Goal: Book appointment/travel/reservation

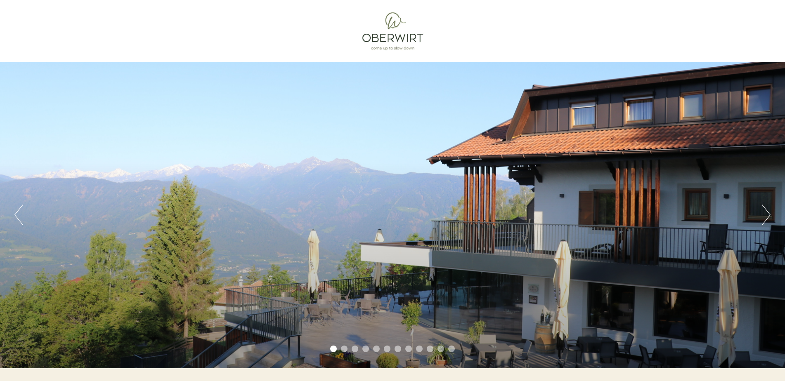
click at [768, 213] on button "Next" at bounding box center [766, 215] width 9 height 21
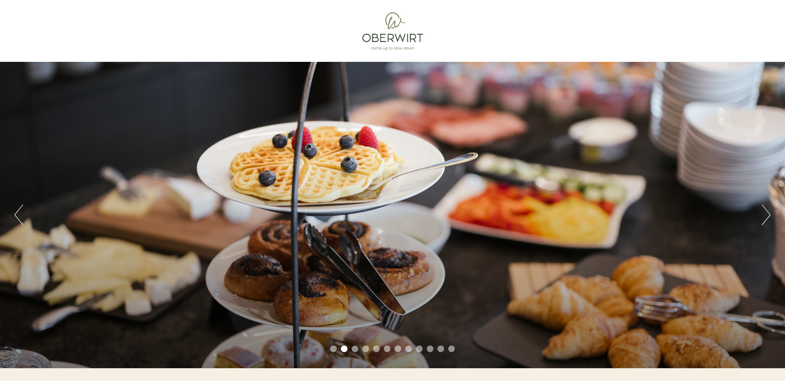
click at [768, 213] on button "Next" at bounding box center [766, 215] width 9 height 21
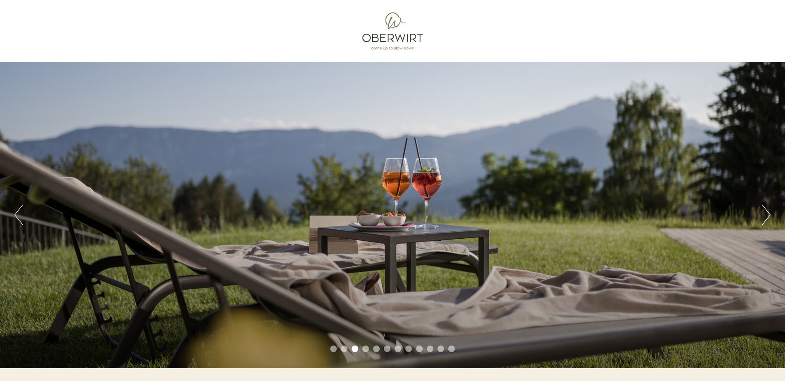
click at [768, 213] on button "Next" at bounding box center [766, 215] width 9 height 21
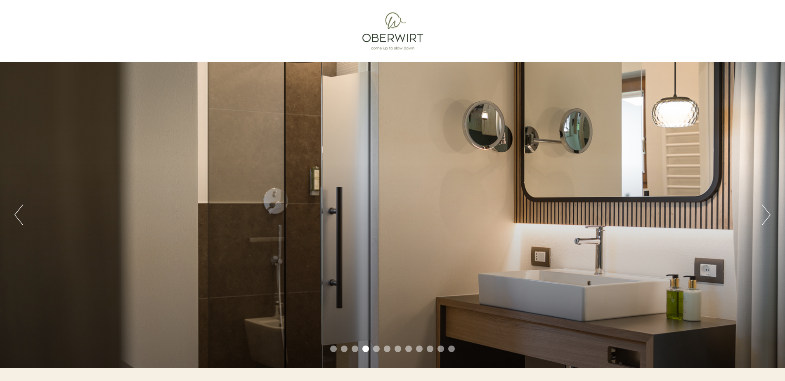
click at [768, 213] on button "Next" at bounding box center [766, 215] width 9 height 21
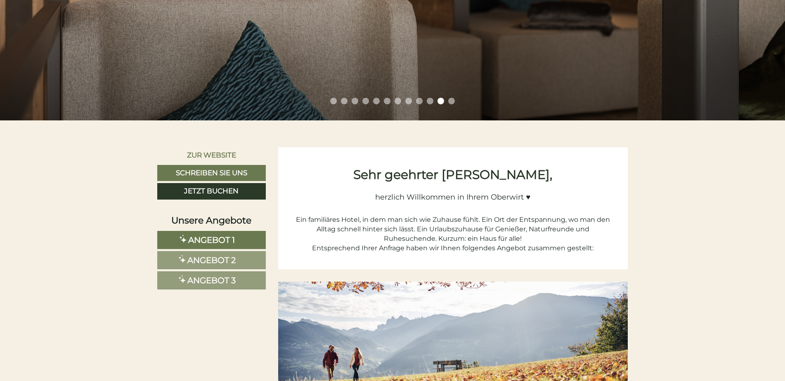
scroll to position [290, 0]
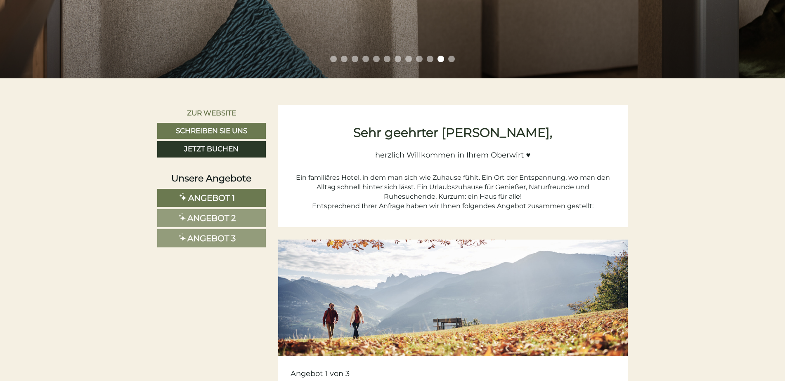
click at [246, 200] on link "Angebot 1" at bounding box center [211, 198] width 109 height 18
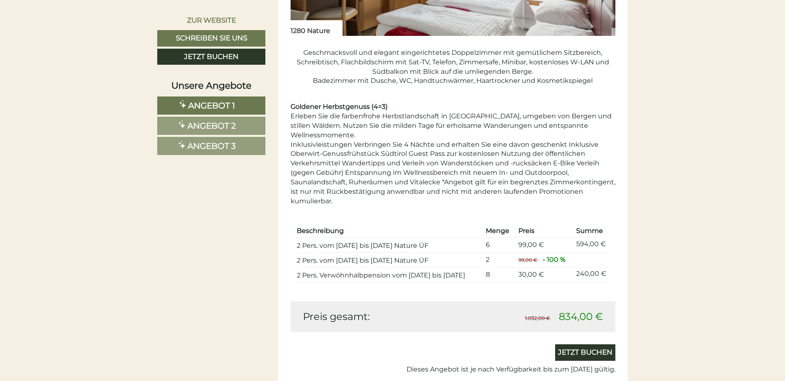
scroll to position [917, 0]
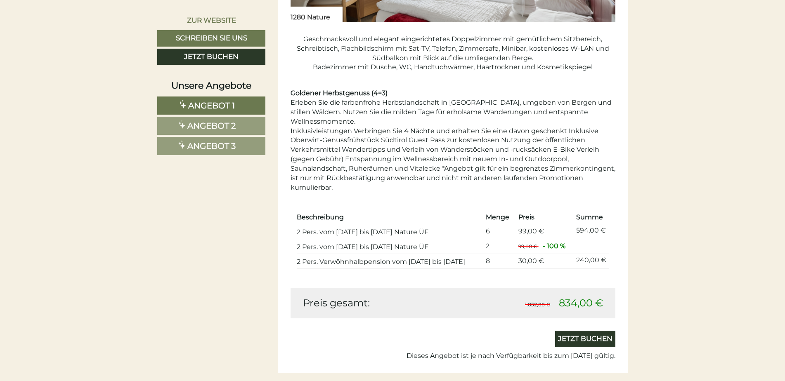
click at [225, 124] on span "Angebot 2" at bounding box center [211, 126] width 48 height 10
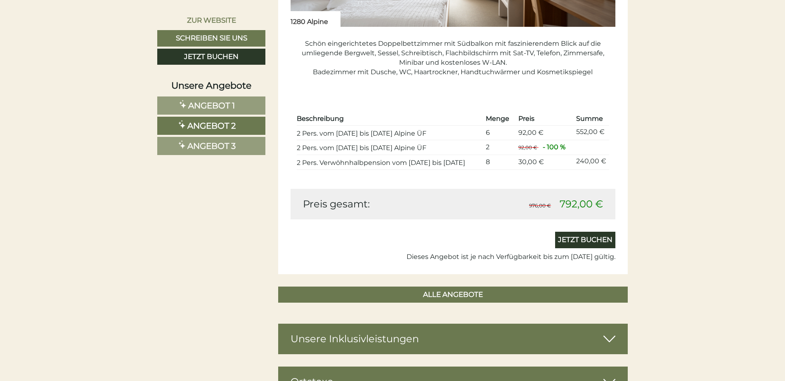
scroll to position [789, 0]
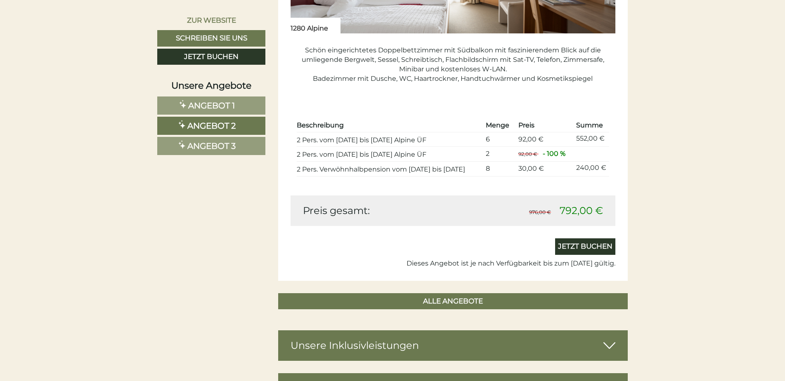
click at [240, 146] on link "Angebot 3" at bounding box center [211, 146] width 108 height 18
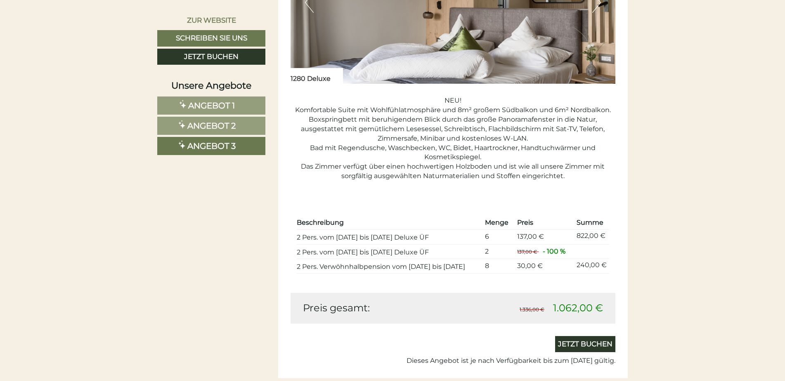
scroll to position [742, 0]
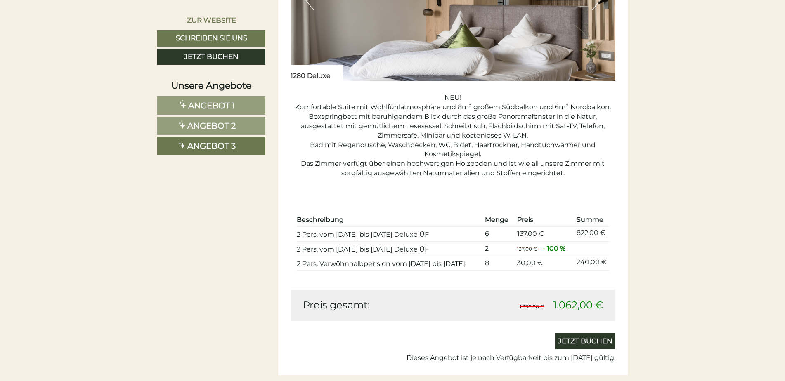
click at [250, 128] on link "Angebot 2" at bounding box center [211, 126] width 108 height 18
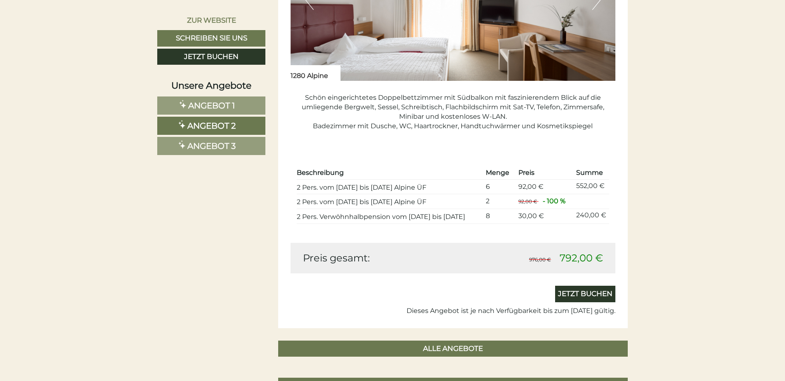
scroll to position [530, 0]
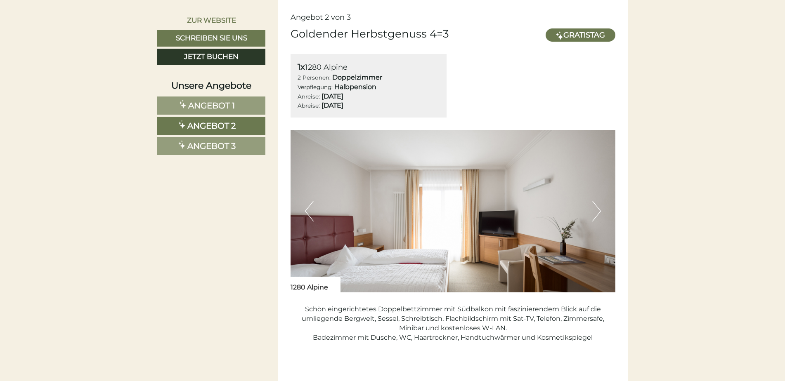
drag, startPoint x: 785, startPoint y: 111, endPoint x: 779, endPoint y: 130, distance: 18.9
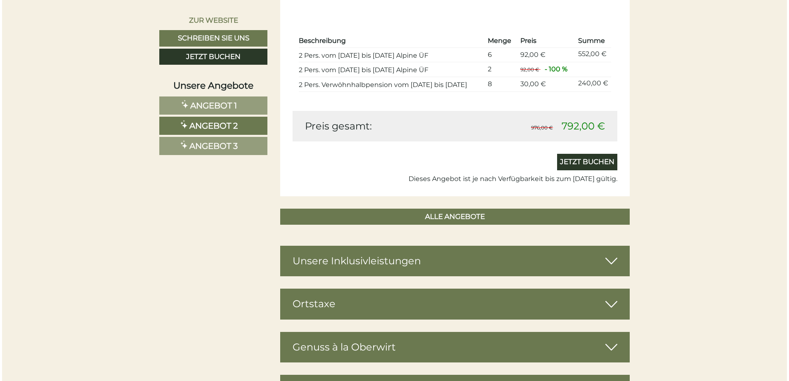
scroll to position [919, 0]
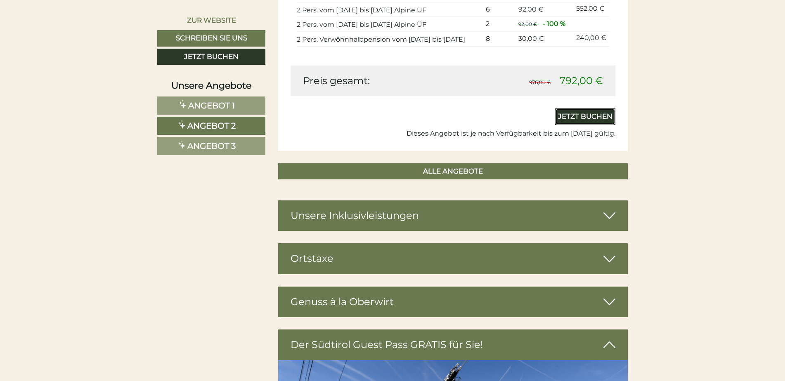
click at [597, 114] on link "Jetzt buchen" at bounding box center [585, 117] width 60 height 17
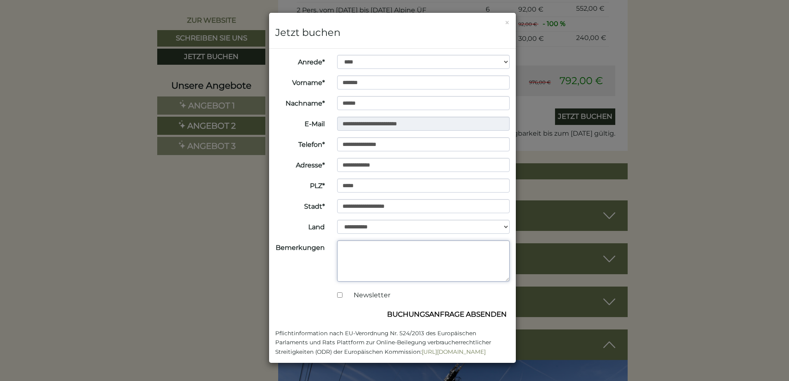
click at [346, 251] on textarea "Bemerkungen" at bounding box center [423, 261] width 173 height 41
type textarea "**********"
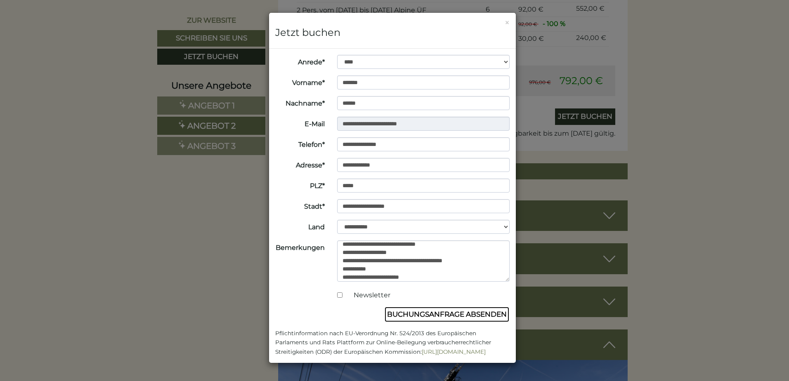
click at [432, 312] on button "Buchungsanfrage absenden" at bounding box center [446, 315] width 125 height 16
